Goal: Transaction & Acquisition: Obtain resource

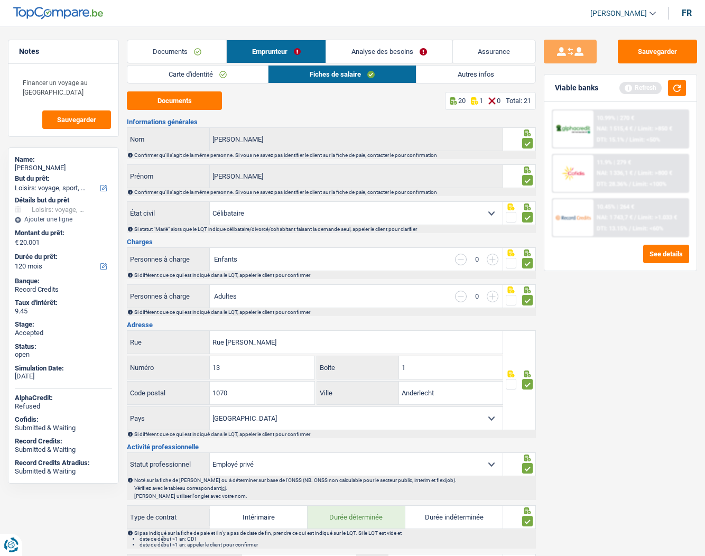
select select "hobbies"
select select "120"
select select "single"
select select "BE"
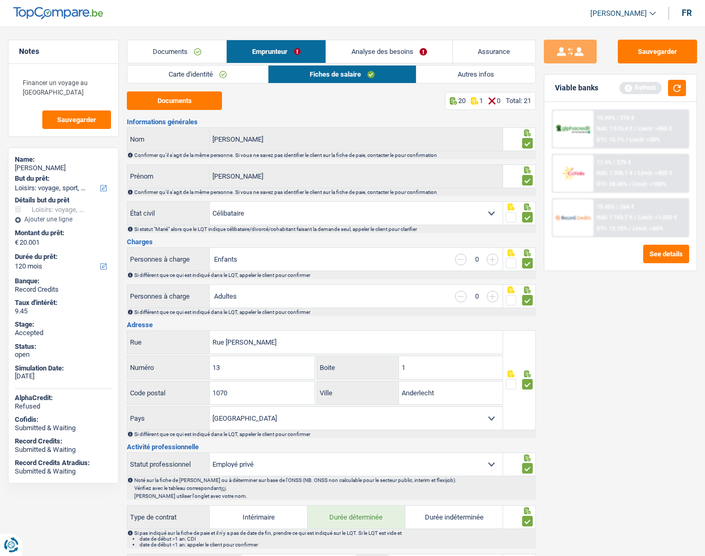
select select "privateEmployee"
select select "netSalary"
select select "mealVouchers"
select select "BE"
select select "bigCompanies"
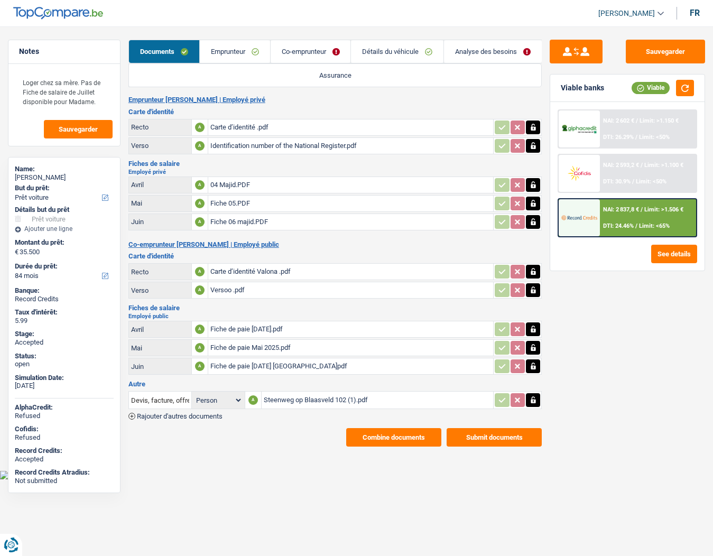
select select "car"
select select "84"
drag, startPoint x: 61, startPoint y: 175, endPoint x: 13, endPoint y: 175, distance: 47.6
click at [13, 175] on div "Name: [PERSON_NAME] But du prêt: Confort maison: meubles, textile, peinture, él…" at bounding box center [64, 325] width 113 height 336
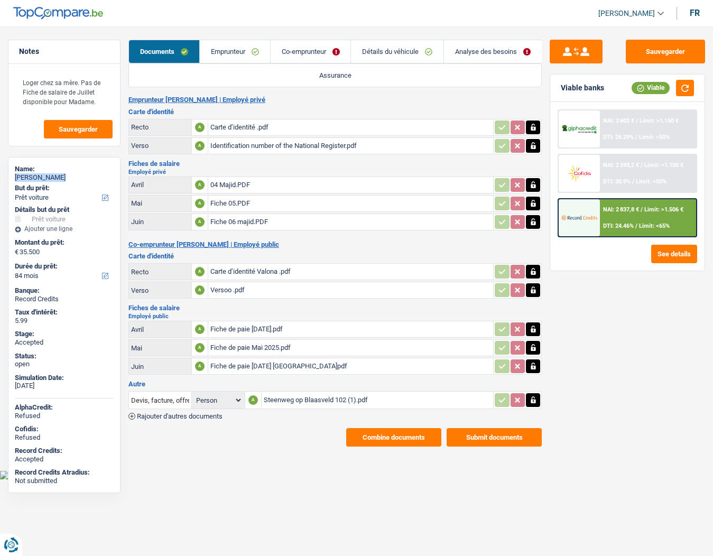
copy div "[PERSON_NAME]"
click at [233, 47] on link "Emprunteur" at bounding box center [235, 51] width 70 height 23
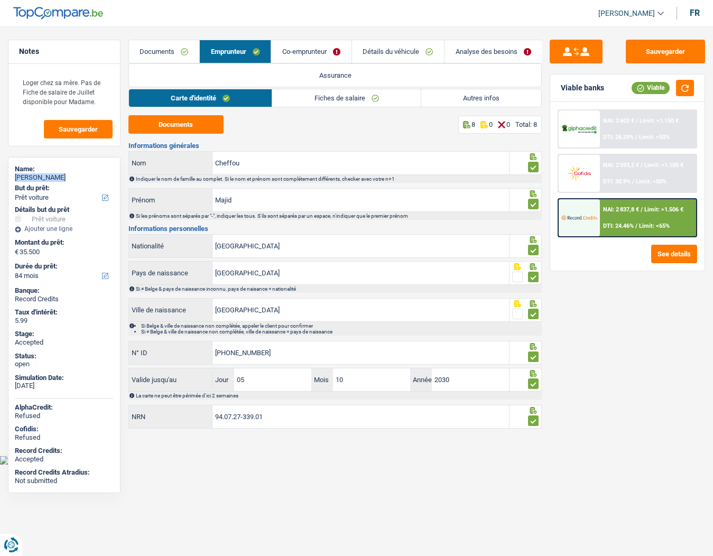
drag, startPoint x: 447, startPoint y: 97, endPoint x: 409, endPoint y: 97, distance: 38.1
click at [448, 97] on link "Autres infos" at bounding box center [481, 97] width 120 height 17
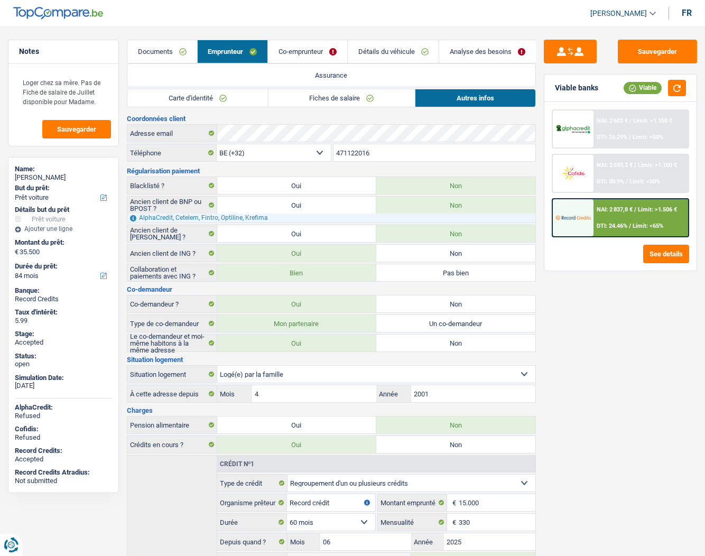
click at [370, 151] on input "471122016" at bounding box center [435, 152] width 202 height 17
click at [461, 50] on link "Analyse des besoins" at bounding box center [487, 51] width 97 height 23
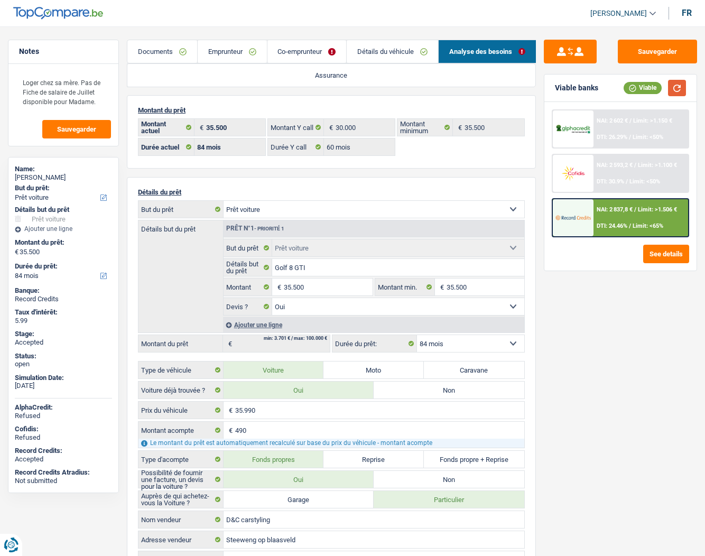
click at [678, 84] on button "button" at bounding box center [677, 88] width 18 height 16
click at [626, 213] on div "NAI: 2 837,8 € / Limit: >1.506 € DTI: 24.46% / Limit: <65%" at bounding box center [641, 217] width 95 height 37
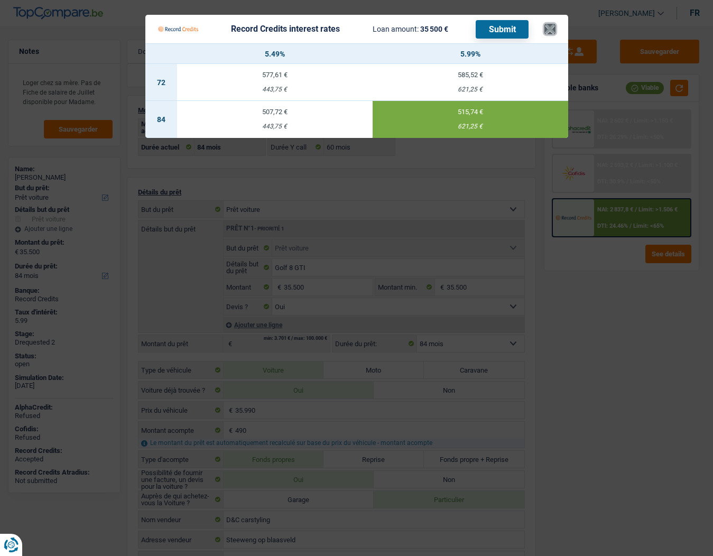
click at [553, 31] on button "×" at bounding box center [550, 29] width 11 height 11
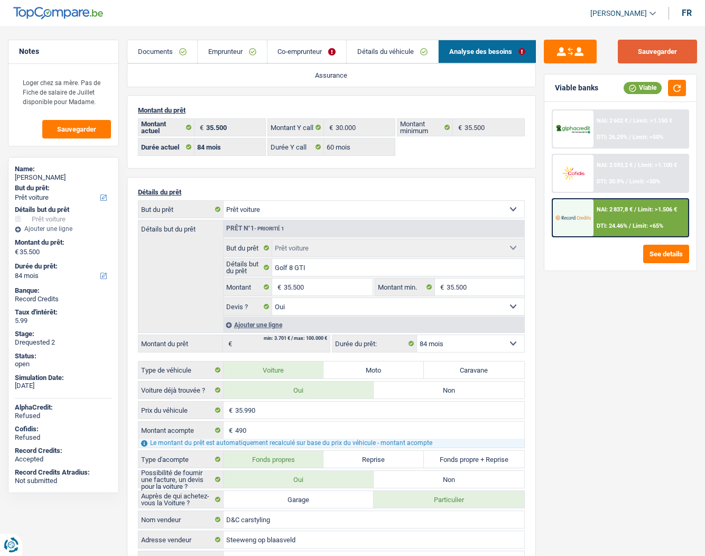
click at [657, 48] on button "Sauvegarder" at bounding box center [657, 52] width 79 height 24
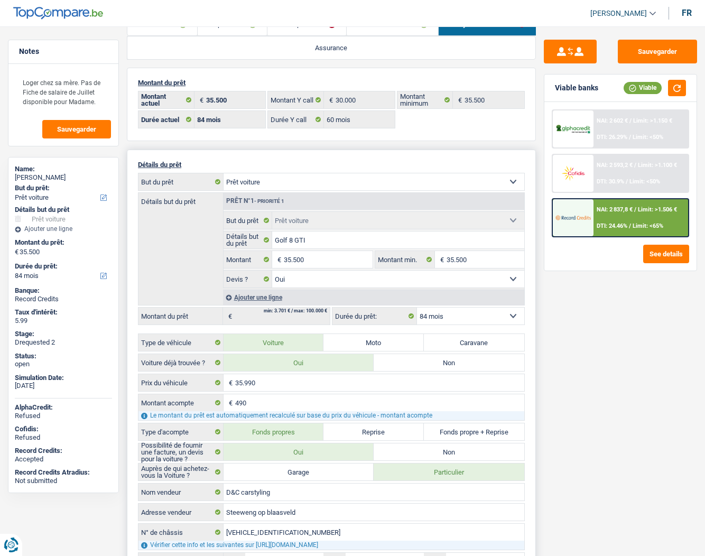
scroll to position [53, 0]
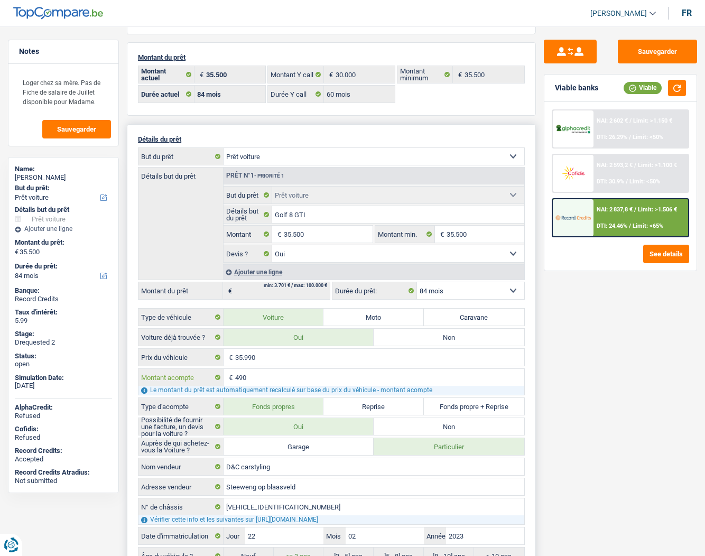
click at [262, 374] on input "490" at bounding box center [379, 377] width 289 height 17
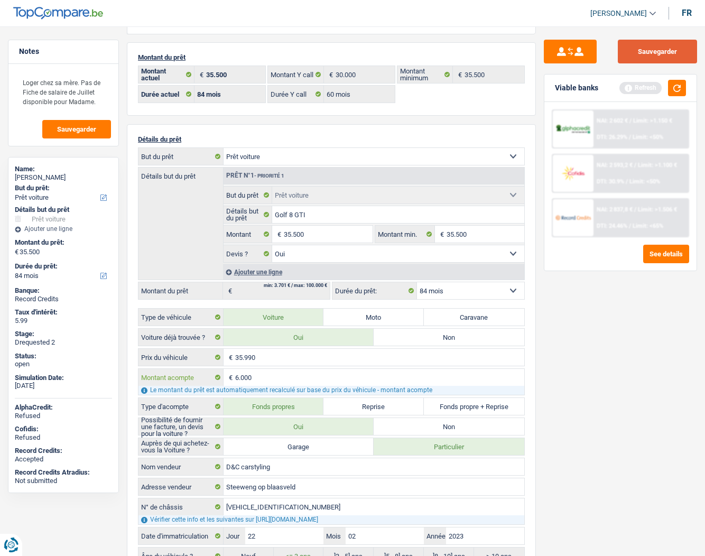
type input "6.000"
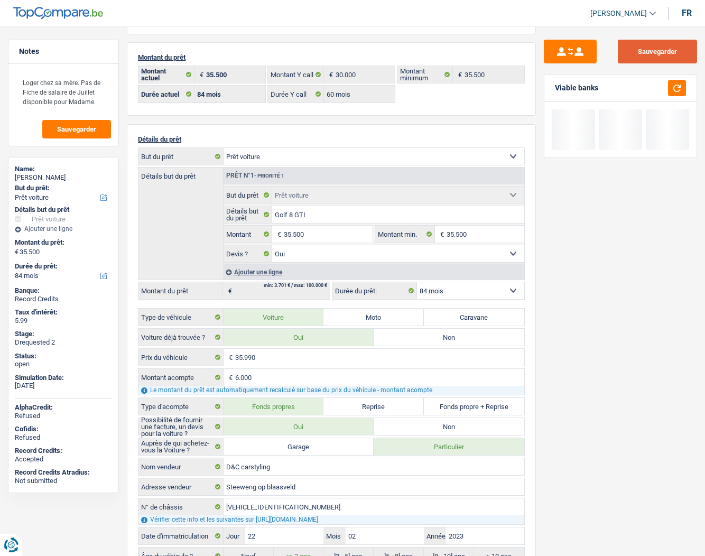
type input "29.990"
click at [675, 55] on button "Sauvegarder" at bounding box center [657, 52] width 79 height 24
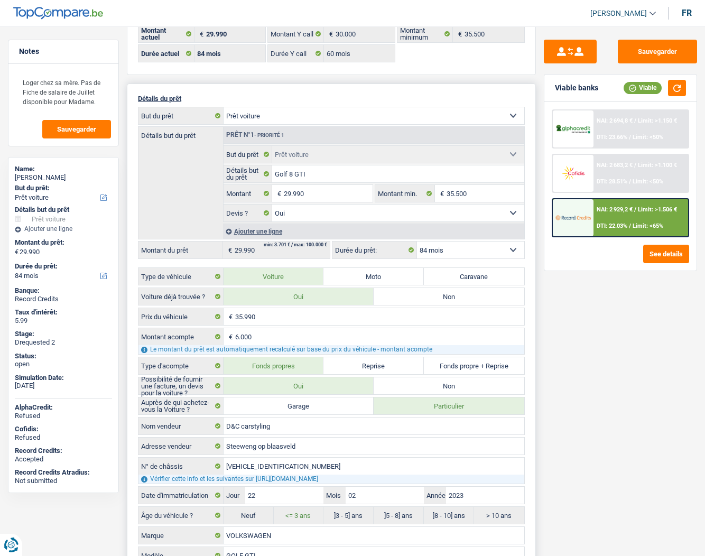
scroll to position [0, 0]
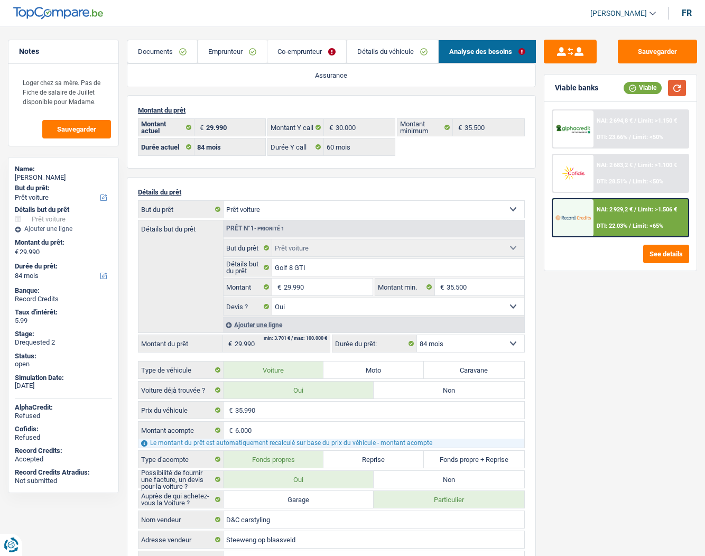
click at [679, 87] on button "button" at bounding box center [677, 88] width 18 height 16
click at [573, 218] on img at bounding box center [573, 217] width 35 height 17
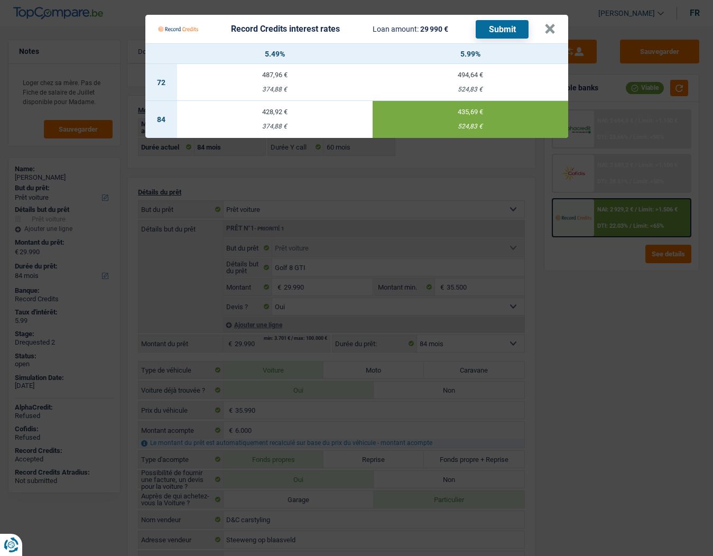
click at [269, 123] on div "374,88 €" at bounding box center [275, 126] width 196 height 7
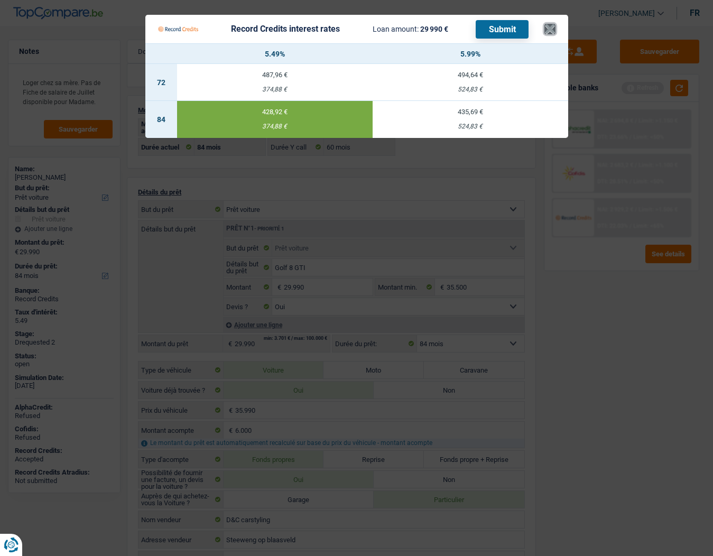
click at [554, 24] on button "×" at bounding box center [550, 29] width 11 height 11
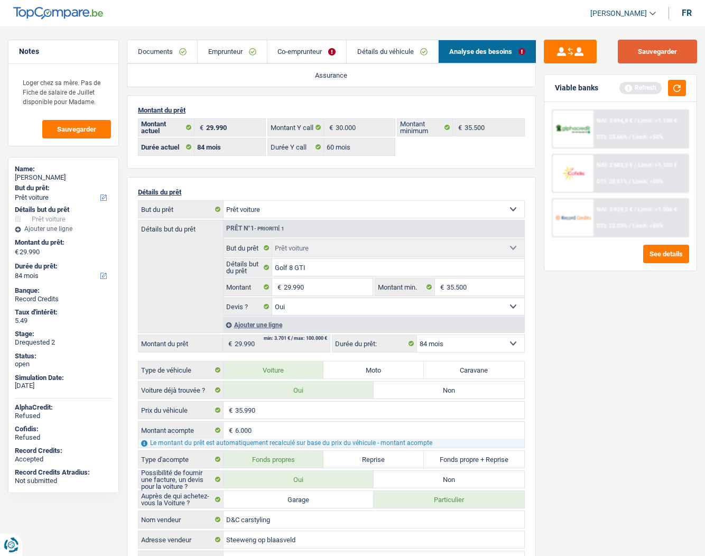
click at [663, 50] on button "Sauvegarder" at bounding box center [657, 52] width 79 height 24
